Goal: Transaction & Acquisition: Purchase product/service

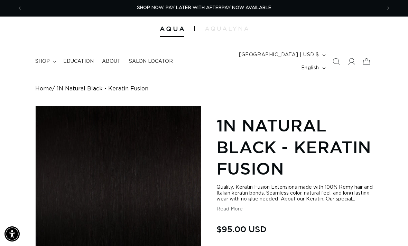
click at [46, 58] on span "shop" at bounding box center [42, 61] width 15 height 6
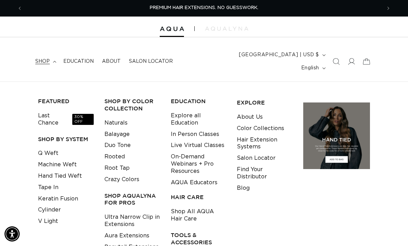
click at [69, 159] on link "Machine Weft" at bounding box center [57, 164] width 39 height 11
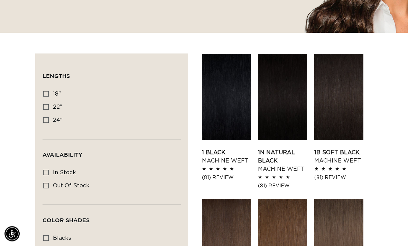
scroll to position [204, 0]
click at [46, 91] on icon at bounding box center [46, 94] width 6 height 6
click at [46, 91] on input "18" 18" (41 products)" at bounding box center [46, 94] width 6 height 6
checkbox input "true"
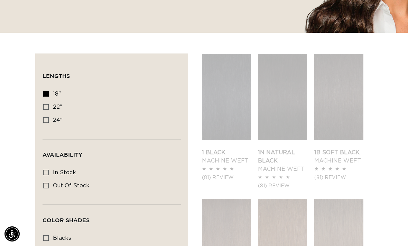
scroll to position [0, 717]
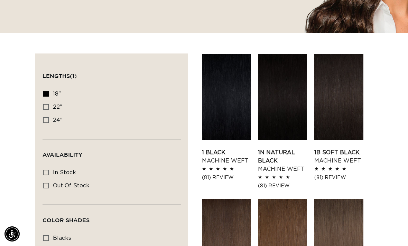
click at [285, 149] on link "1N Natural Black Machine Weft" at bounding box center [282, 161] width 49 height 25
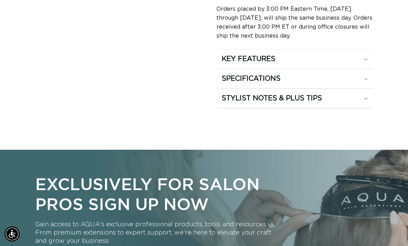
click at [357, 74] on div "SPECIFICATIONS" at bounding box center [294, 78] width 146 height 9
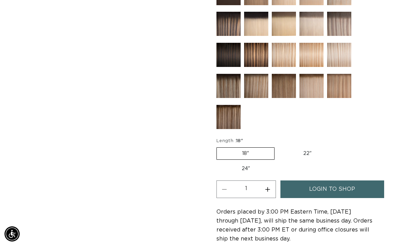
scroll to position [0, 717]
click at [333, 181] on span "login to shop" at bounding box center [332, 190] width 46 height 18
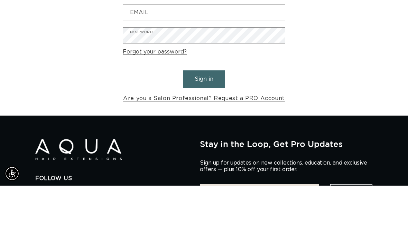
scroll to position [0, 359]
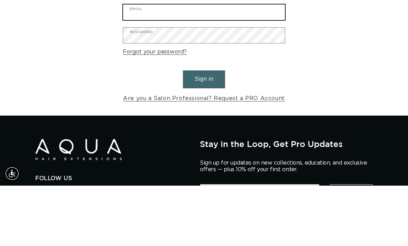
type input "[EMAIL_ADDRESS][DOMAIN_NAME]"
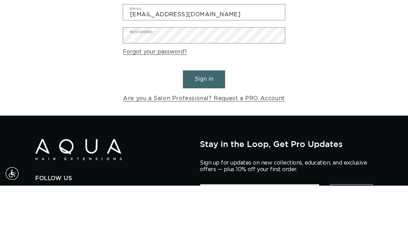
click at [204, 131] on button "Sign in" at bounding box center [204, 140] width 42 height 18
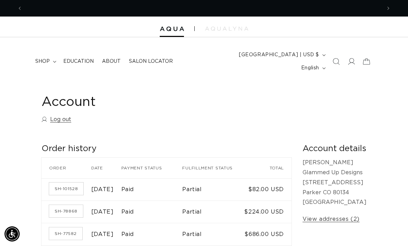
scroll to position [0, 359]
click at [45, 58] on span "shop" at bounding box center [42, 61] width 15 height 6
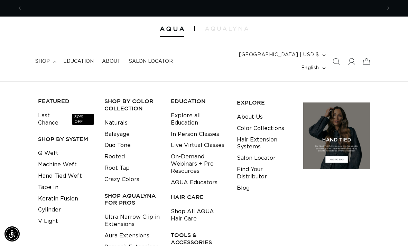
scroll to position [0, 717]
click at [72, 159] on link "Machine Weft" at bounding box center [57, 164] width 39 height 11
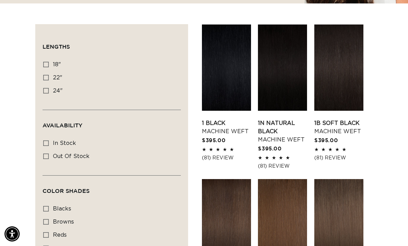
scroll to position [0, 359]
click at [278, 119] on link "1N Natural Black Machine Weft" at bounding box center [282, 131] width 49 height 25
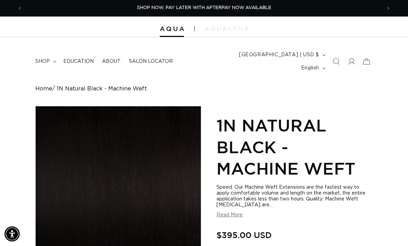
click at [44, 59] on span "shop" at bounding box center [42, 61] width 15 height 6
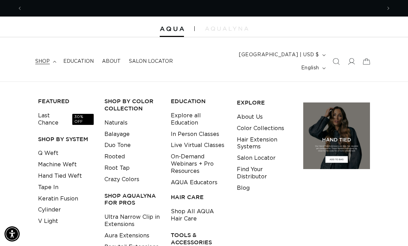
scroll to position [0, 717]
click at [57, 193] on link "Keratin Fusion" at bounding box center [58, 198] width 40 height 11
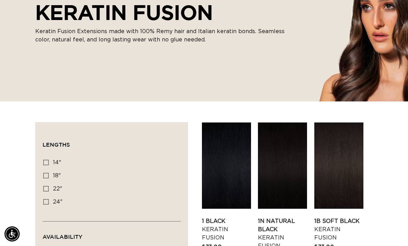
scroll to position [0, 359]
click at [277, 217] on link "1N Natural Black Keratin Fusion" at bounding box center [282, 233] width 49 height 33
click at [286, 217] on link "1N Natural Black Keratin Fusion" at bounding box center [282, 233] width 49 height 33
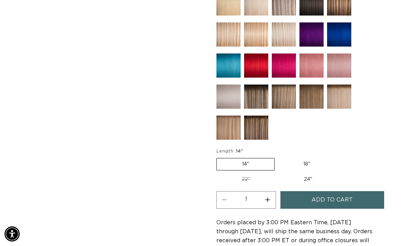
scroll to position [0, 717]
click at [304, 161] on label "18" Variant sold out or unavailable" at bounding box center [306, 165] width 57 height 12
click at [278, 157] on input "18" Variant sold out or unavailable" at bounding box center [278, 157] width 0 height 0
radio input "true"
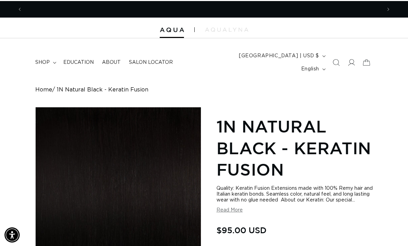
scroll to position [0, 359]
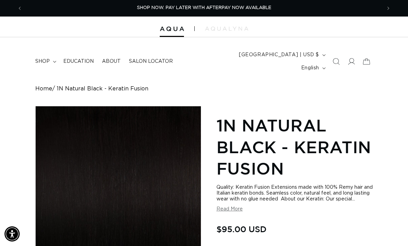
click at [48, 58] on span "shop" at bounding box center [42, 61] width 15 height 6
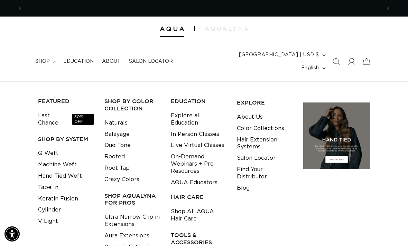
scroll to position [0, 717]
click at [187, 206] on link "Shop All AQUA Hair Care" at bounding box center [199, 215] width 56 height 19
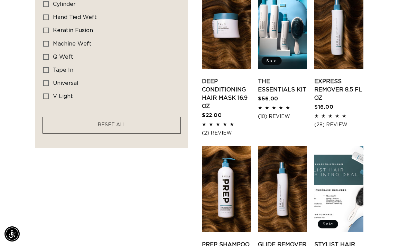
scroll to position [443, 0]
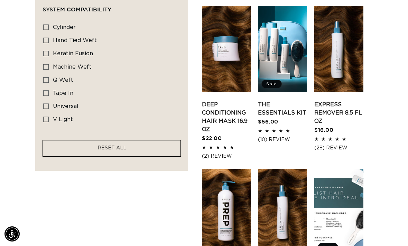
click at [283, 101] on link "The Essentials Kit" at bounding box center [282, 109] width 49 height 17
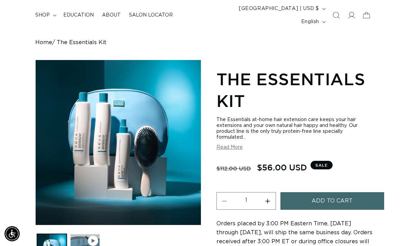
scroll to position [45, 0]
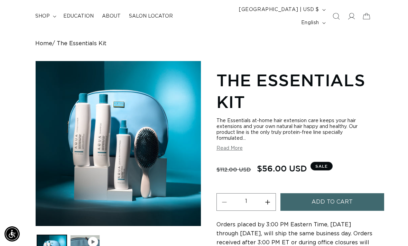
click at [347, 193] on span "Add to cart" at bounding box center [331, 202] width 41 height 18
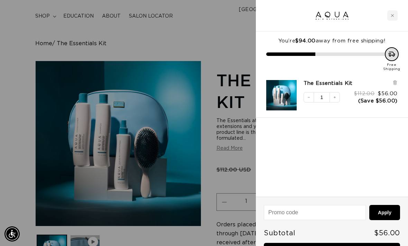
scroll to position [0, 0]
click at [243, 114] on div at bounding box center [204, 123] width 408 height 246
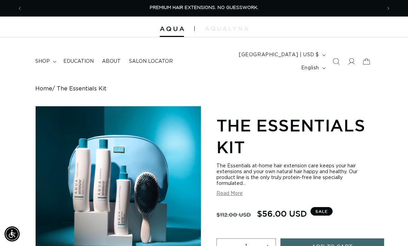
click at [365, 56] on icon at bounding box center [366, 61] width 15 height 15
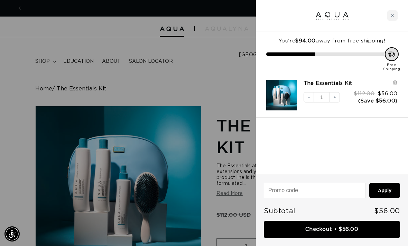
scroll to position [0, 717]
click at [394, 83] on icon at bounding box center [394, 81] width 1 height 3
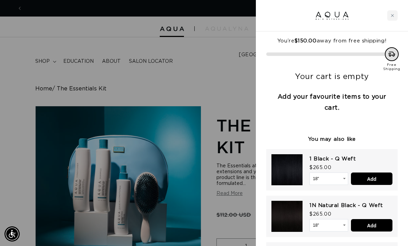
scroll to position [0, 0]
click at [392, 16] on icon "Close cart" at bounding box center [392, 15] width 3 height 3
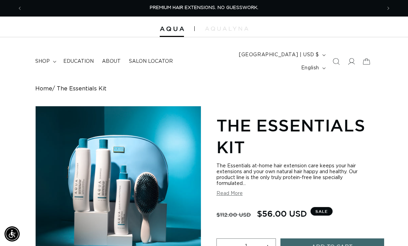
click at [43, 58] on span "shop" at bounding box center [42, 61] width 15 height 6
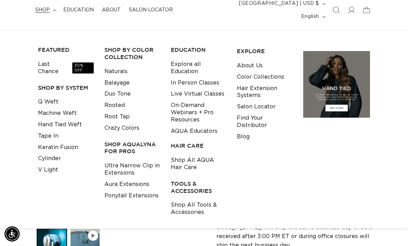
click at [193, 200] on link "Shop All Tools & Accessories" at bounding box center [199, 209] width 56 height 19
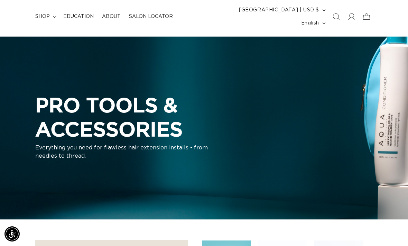
scroll to position [0, 359]
